Goal: Task Accomplishment & Management: Manage account settings

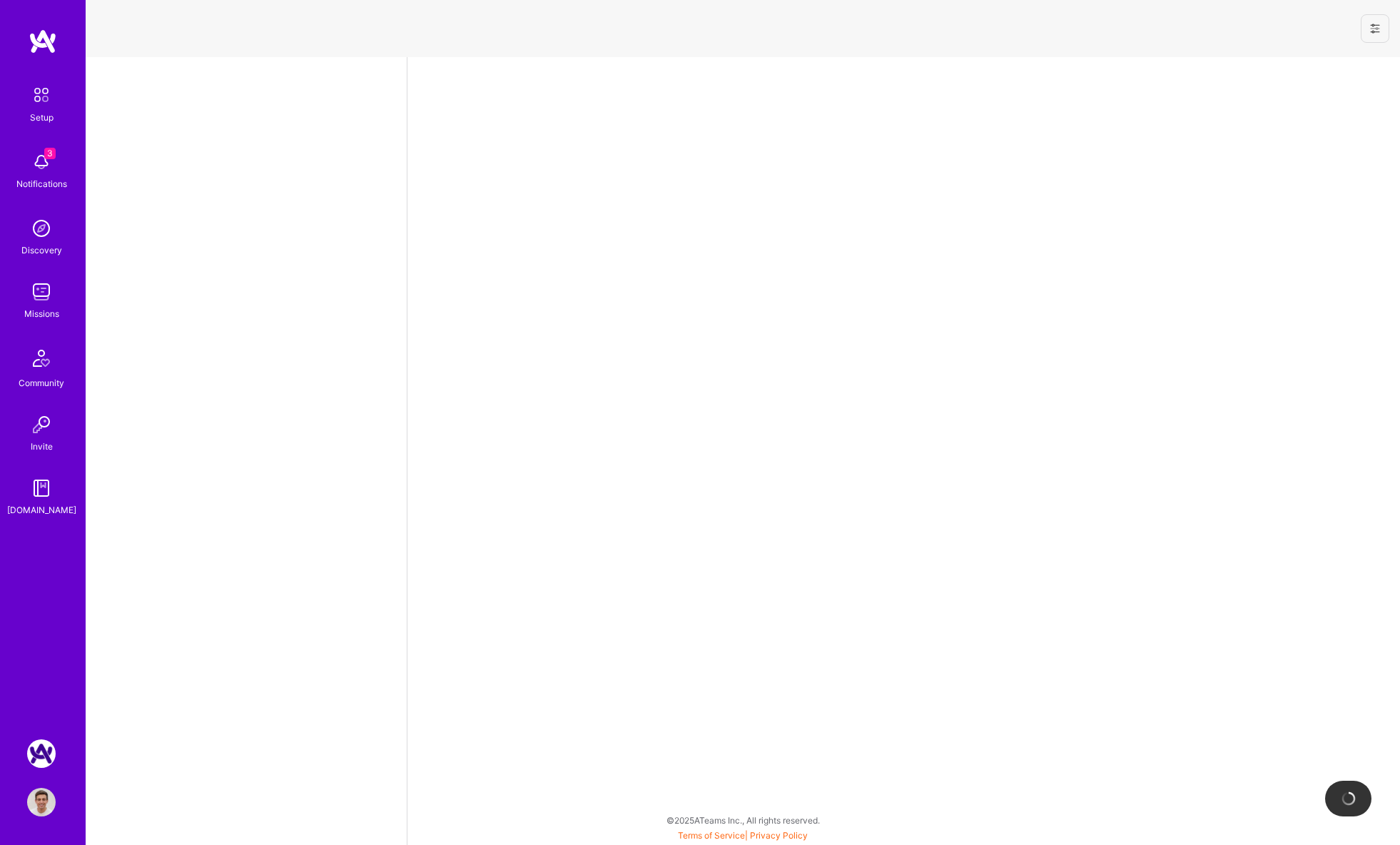
select select "US"
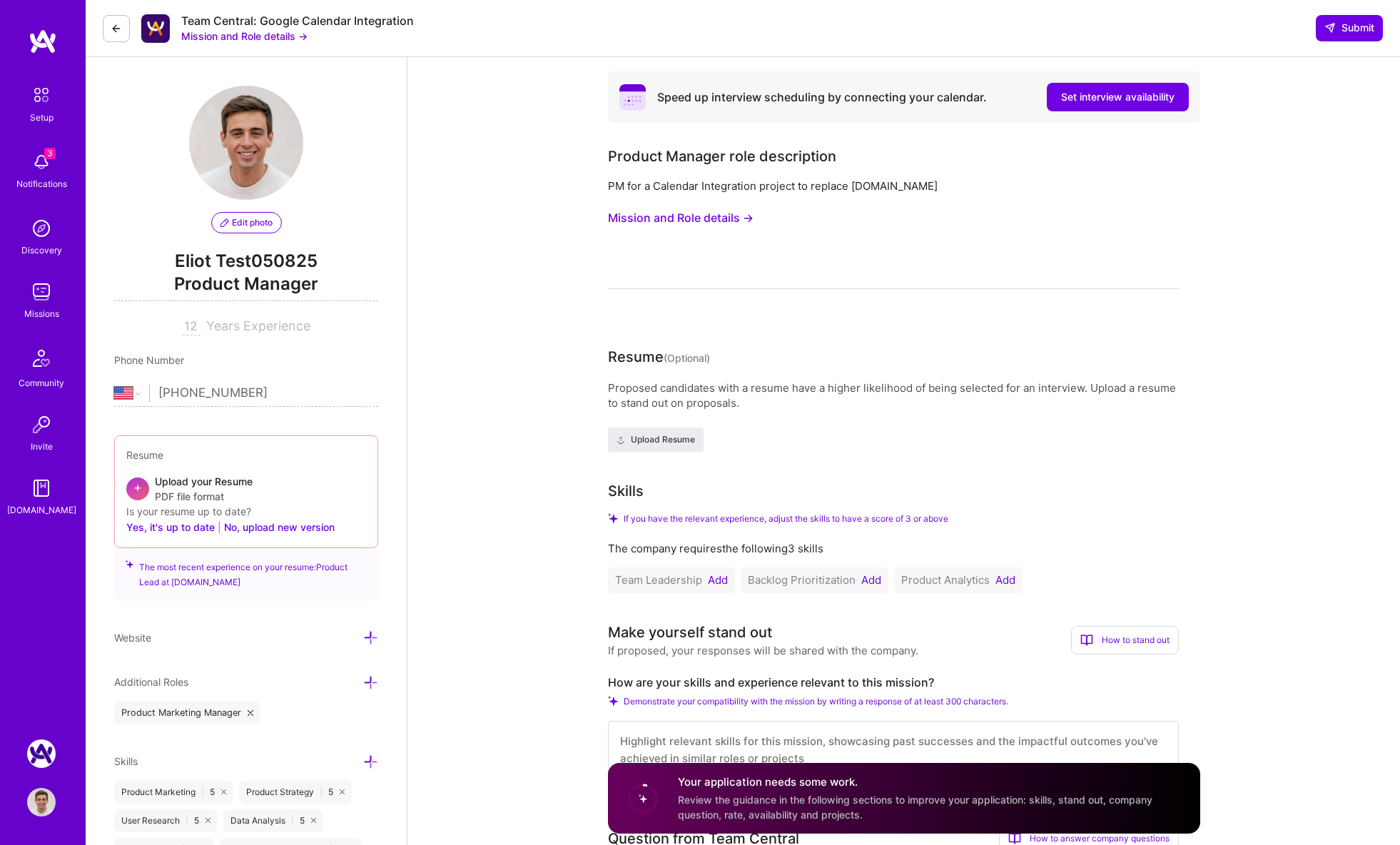
click at [34, 798] on img at bounding box center [41, 802] width 29 height 29
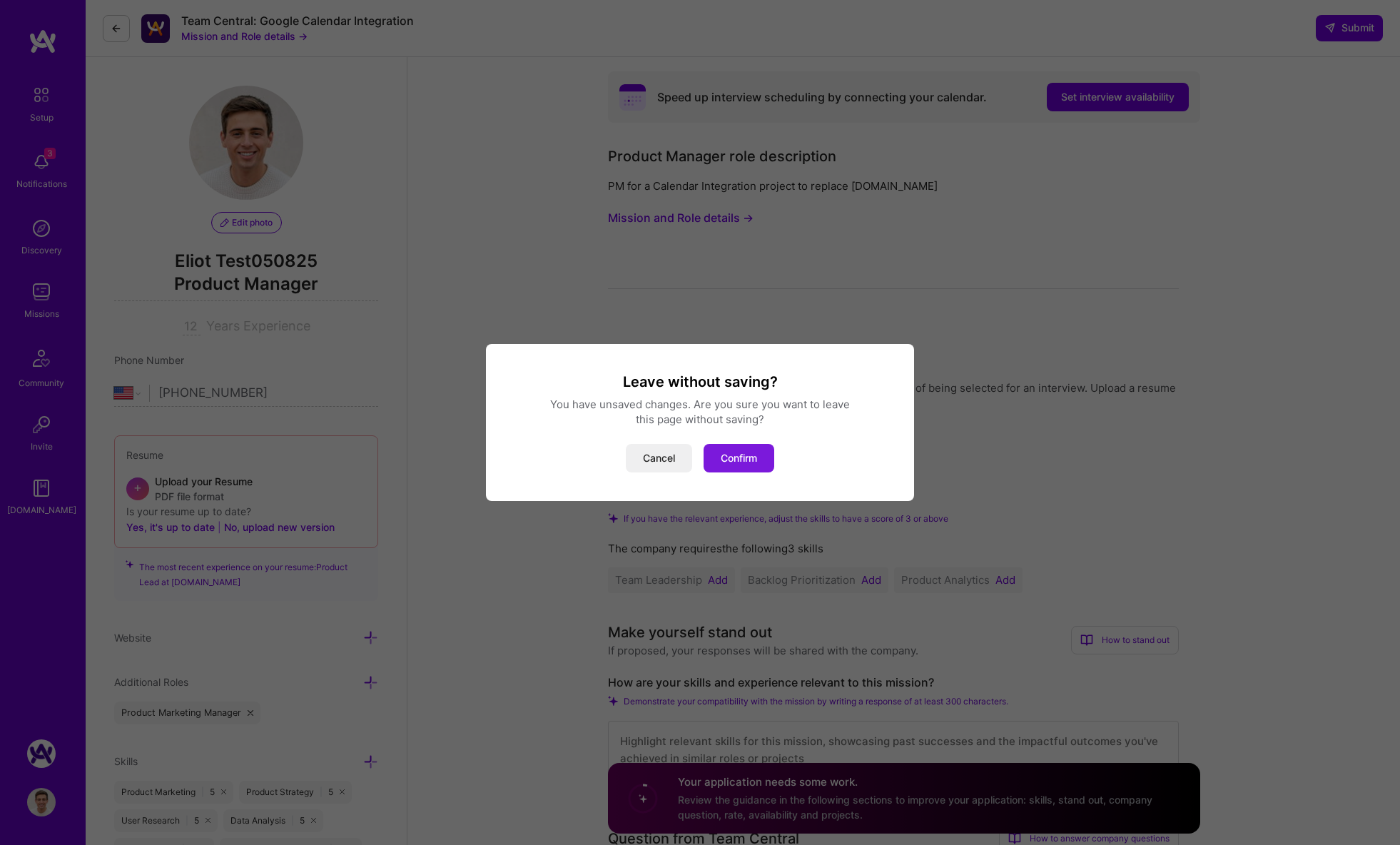
click at [754, 465] on button "Confirm" at bounding box center [738, 458] width 70 height 29
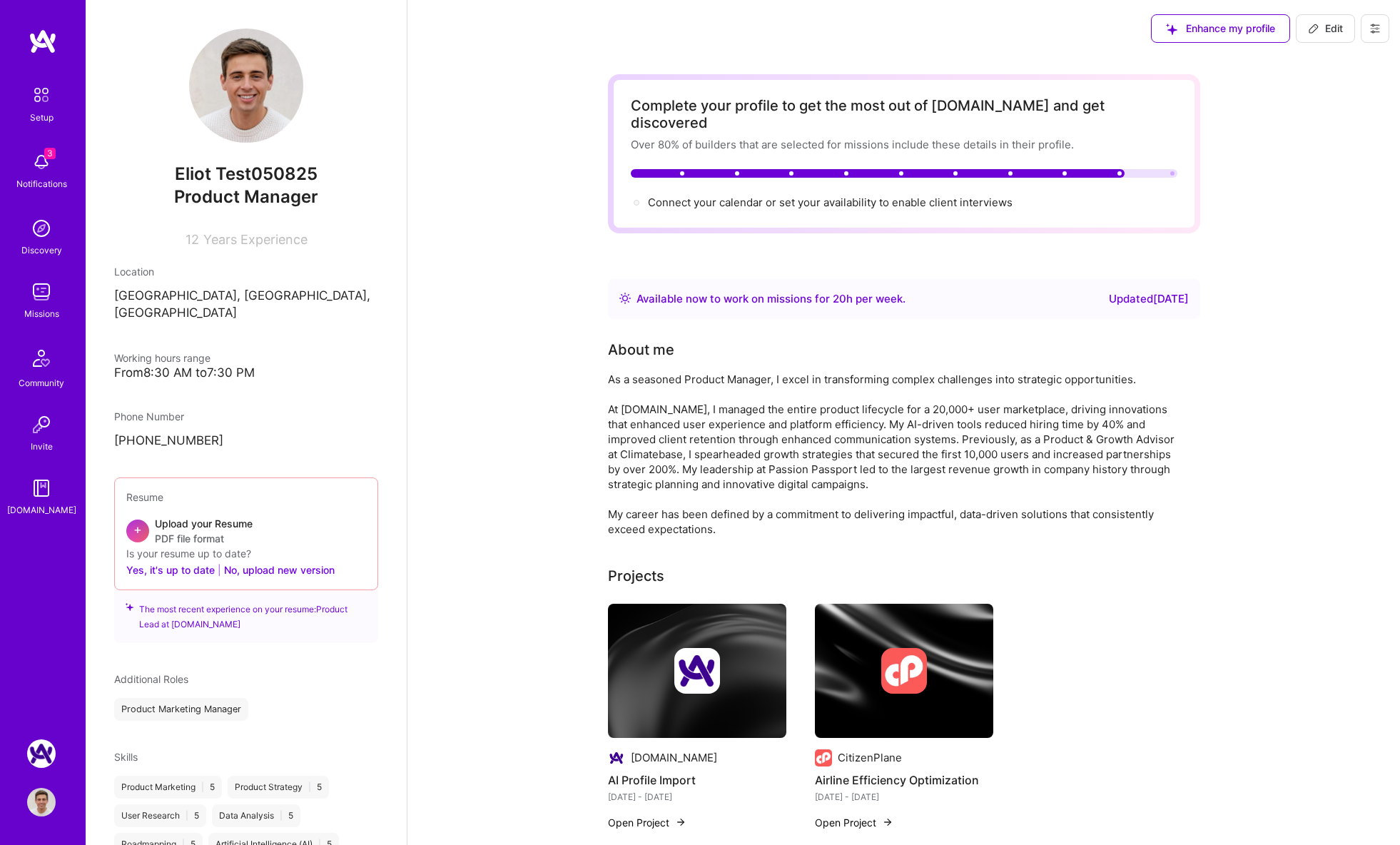
click at [1379, 33] on icon at bounding box center [1375, 29] width 12 height 12
click at [1312, 62] on button "Settings" at bounding box center [1336, 61] width 107 height 36
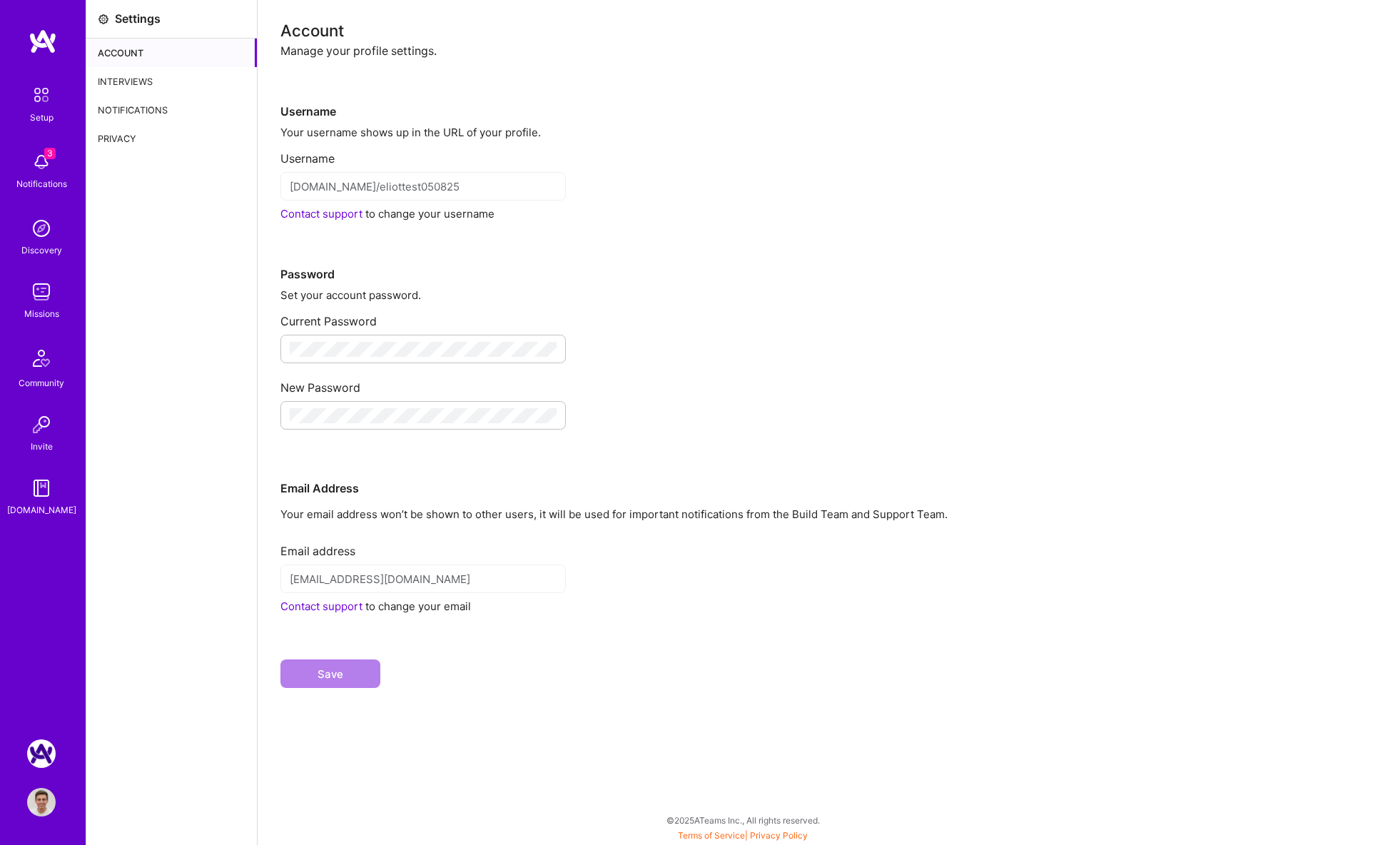
click at [157, 93] on div "Interviews" at bounding box center [171, 81] width 170 height 29
